Goal: Find specific page/section: Find specific page/section

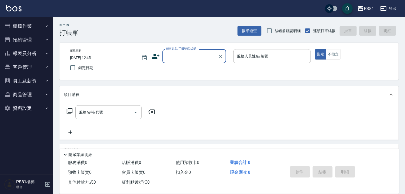
click at [32, 51] on button "報表及分析" at bounding box center [26, 53] width 49 height 14
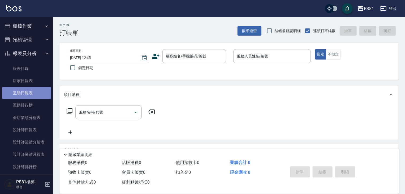
click at [35, 94] on link "互助日報表" at bounding box center [26, 93] width 49 height 12
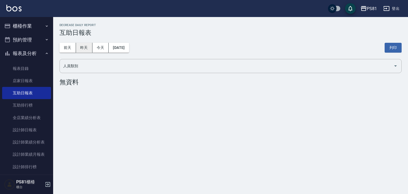
click at [79, 46] on button "昨天" at bounding box center [84, 48] width 16 height 10
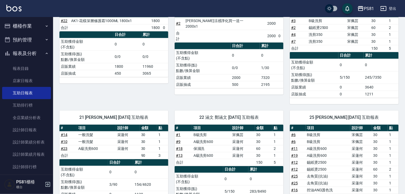
scroll to position [66, 0]
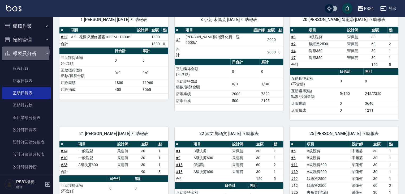
click at [16, 52] on button "報表及分析" at bounding box center [26, 53] width 49 height 14
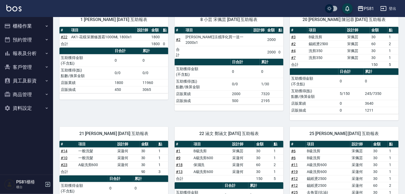
click at [22, 27] on button "櫃檯作業" at bounding box center [26, 26] width 49 height 14
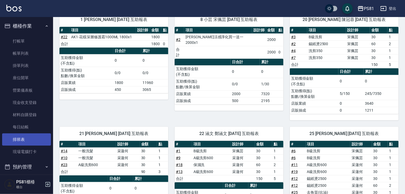
click at [35, 138] on link "排班表" at bounding box center [26, 139] width 49 height 12
